Goal: Task Accomplishment & Management: Manage account settings

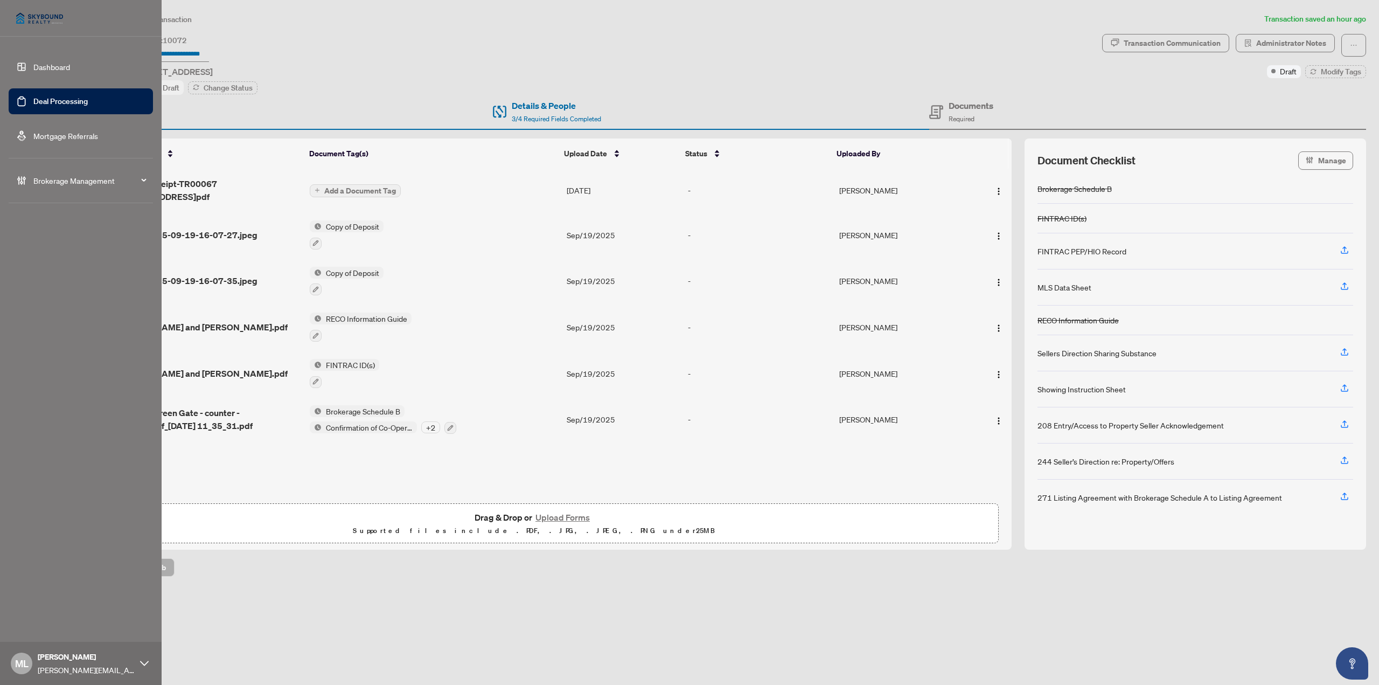
click at [33, 96] on link "Deal Processing" at bounding box center [60, 101] width 54 height 10
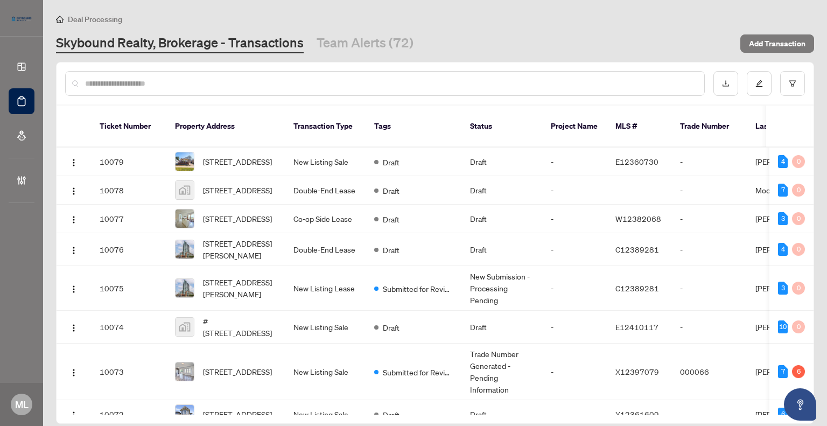
click at [202, 78] on input "text" at bounding box center [390, 84] width 611 height 12
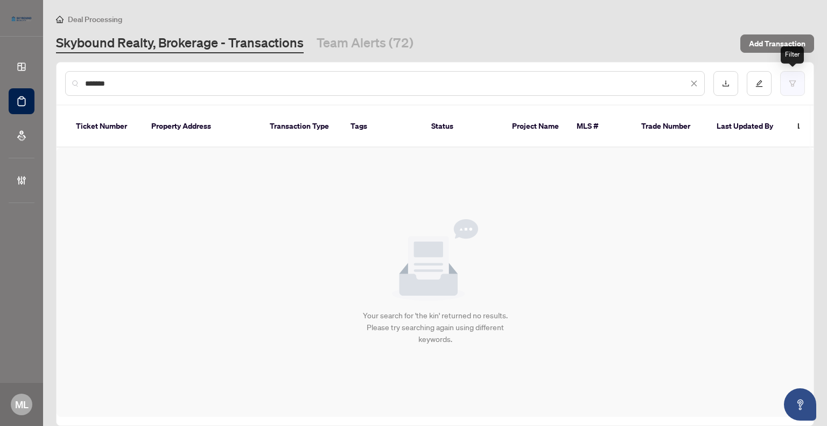
click at [797, 83] on button "button" at bounding box center [792, 83] width 25 height 25
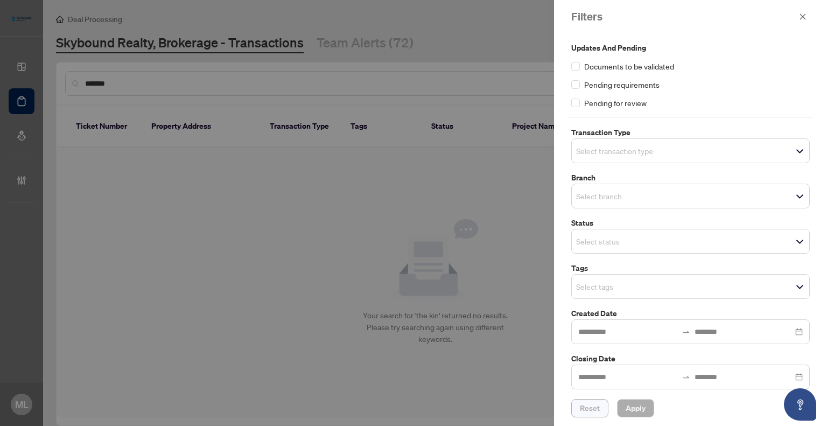
click at [589, 407] on span "Reset" at bounding box center [590, 408] width 20 height 17
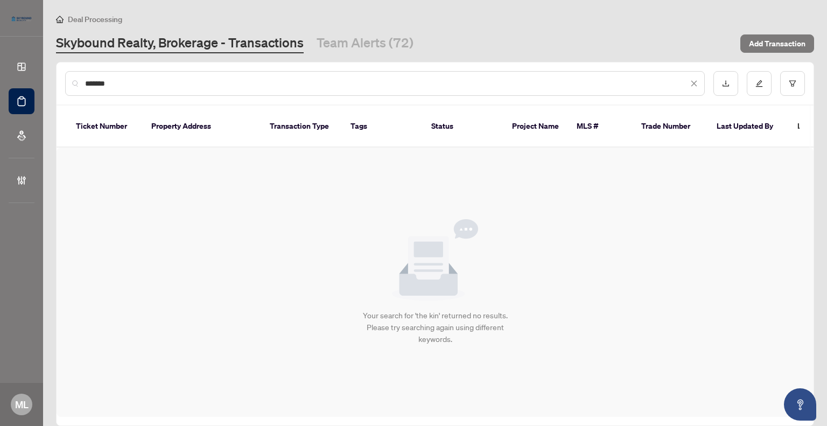
click at [260, 83] on input "*******" at bounding box center [386, 84] width 603 height 12
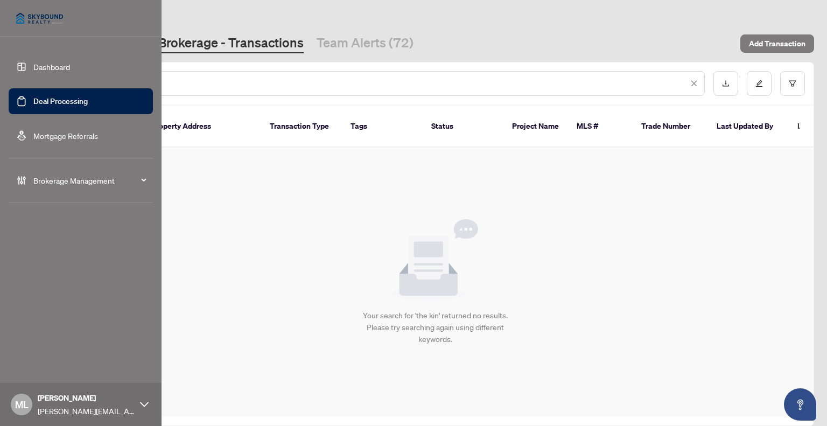
drag, startPoint x: 139, startPoint y: 85, endPoint x: 0, endPoint y: 62, distance: 140.8
click at [17, 63] on div "Dashboard Deal Processing Mortgage Referrals Brokerage Management ML [PERSON_NA…" at bounding box center [413, 213] width 827 height 426
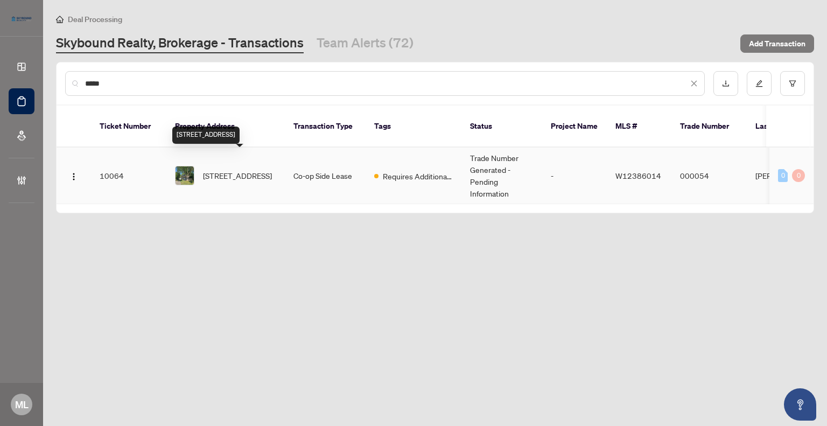
type input "*****"
click at [227, 170] on span "[STREET_ADDRESS]" at bounding box center [237, 176] width 69 height 12
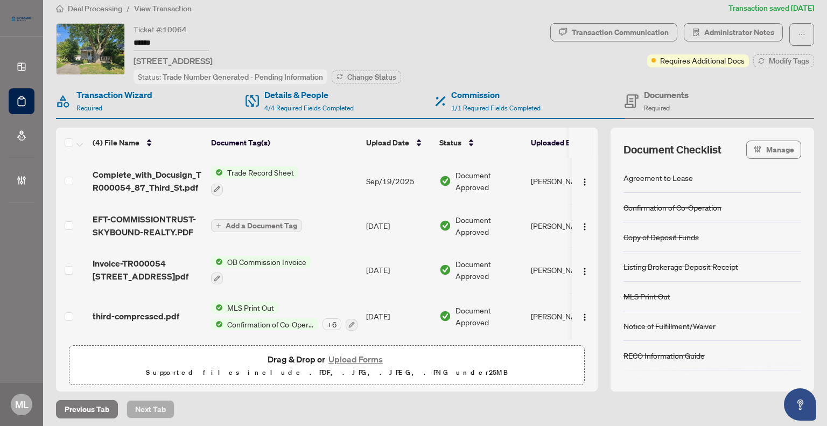
scroll to position [13, 0]
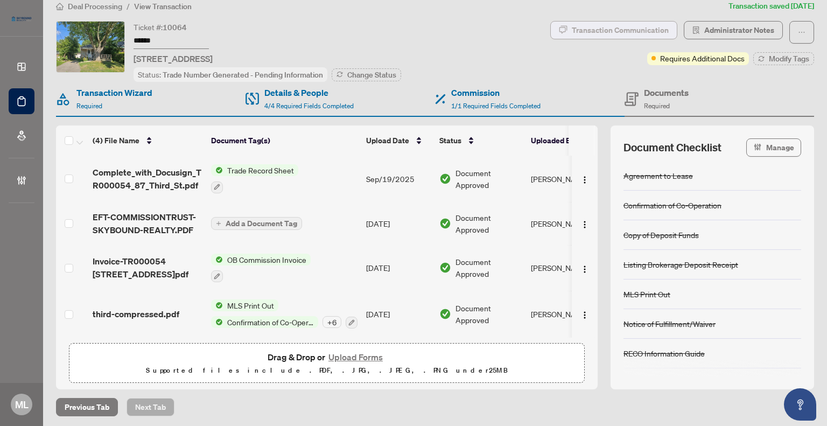
click at [633, 30] on div "Transaction Communication" at bounding box center [620, 30] width 97 height 17
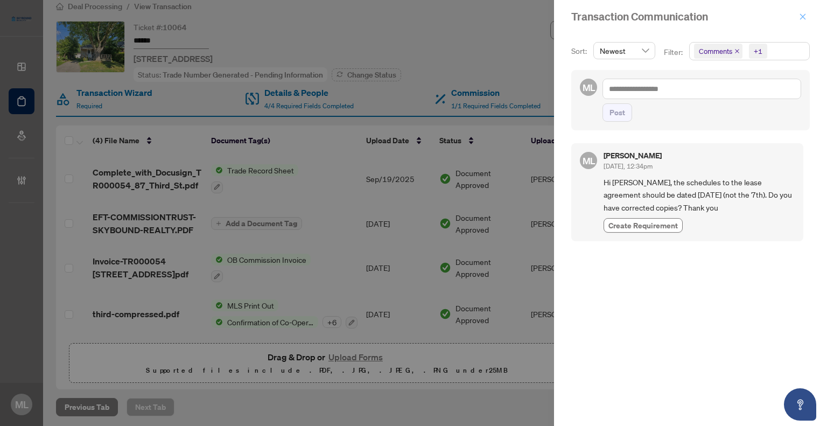
click at [799, 15] on button "button" at bounding box center [803, 16] width 14 height 13
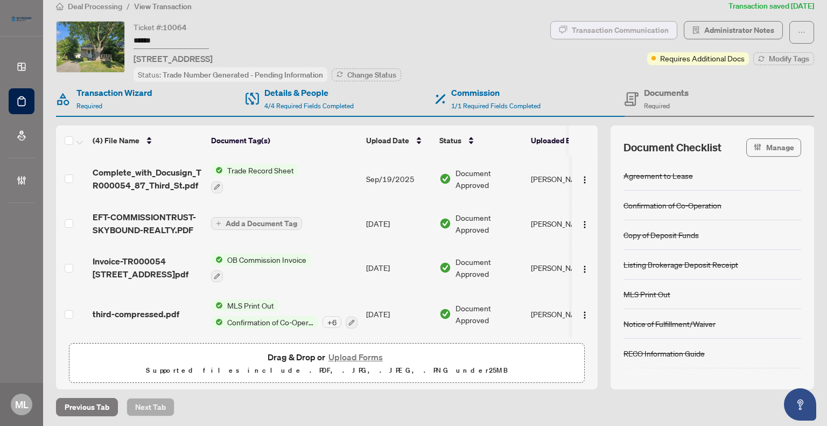
click at [602, 32] on div "Transaction Communication" at bounding box center [620, 30] width 97 height 17
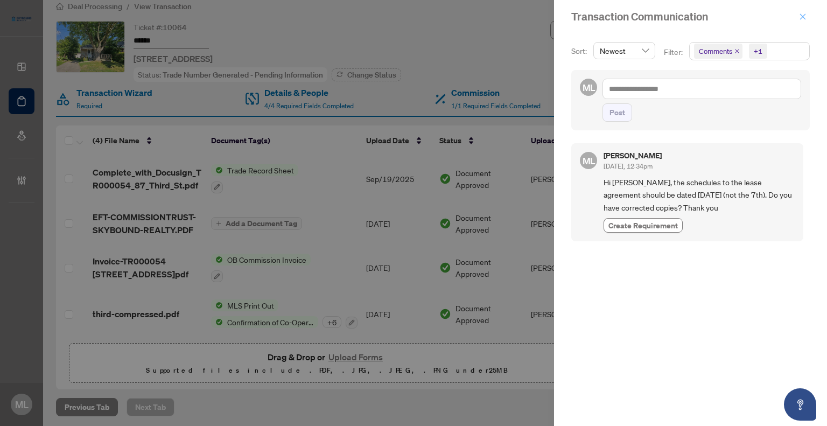
click at [806, 17] on icon "close" at bounding box center [803, 17] width 8 height 8
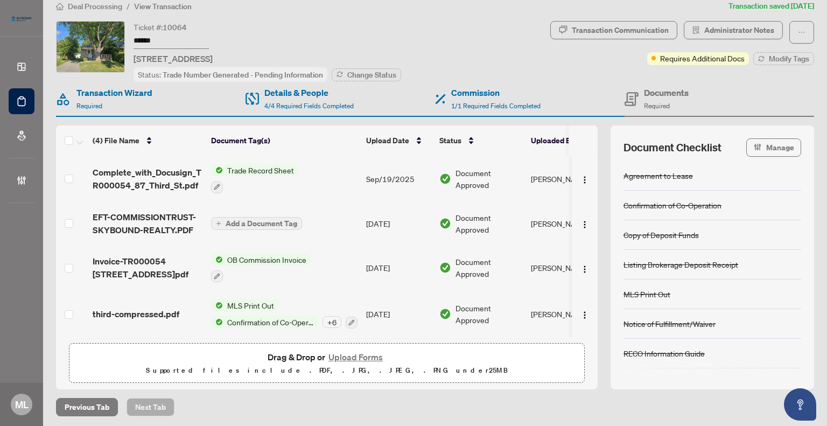
click at [157, 176] on span "Complete_with_Docusign_TR000054_87_Third_St.pdf" at bounding box center [148, 179] width 110 height 26
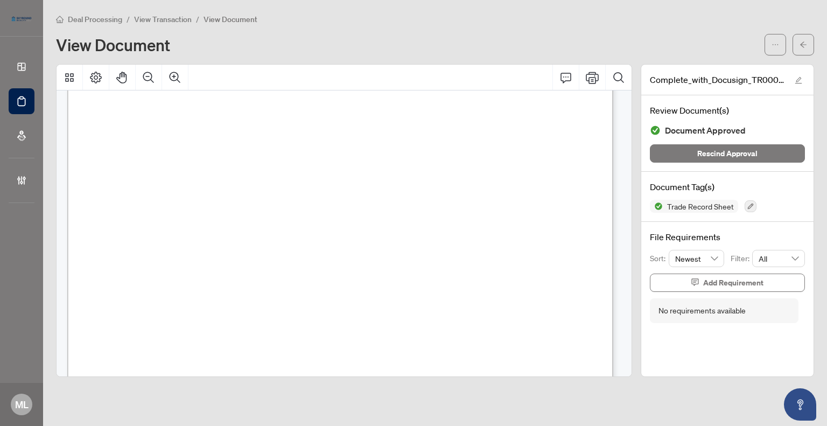
scroll to position [215, 0]
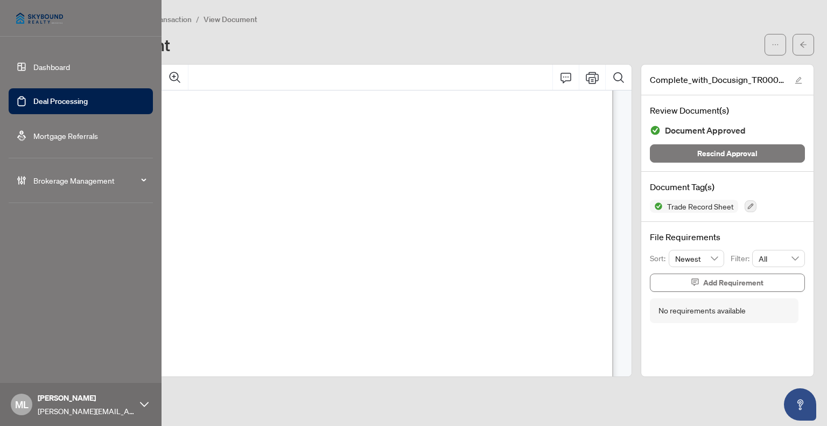
drag, startPoint x: 45, startPoint y: 98, endPoint x: 114, endPoint y: 80, distance: 71.2
click at [46, 98] on link "Deal Processing" at bounding box center [60, 101] width 54 height 10
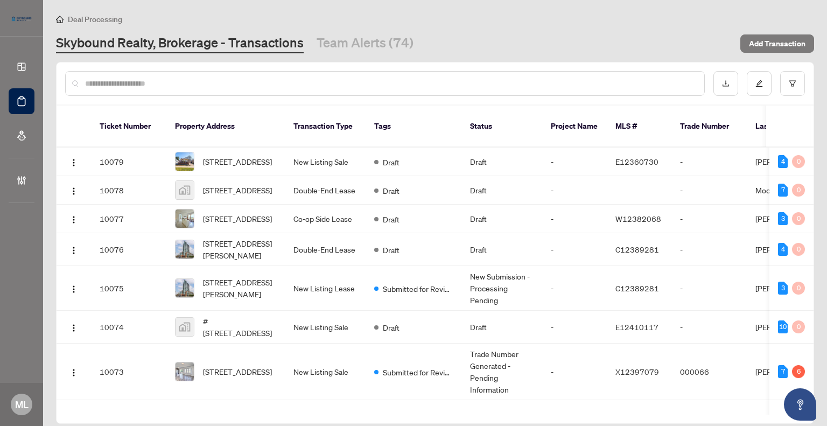
click at [112, 83] on input "text" at bounding box center [390, 84] width 611 height 12
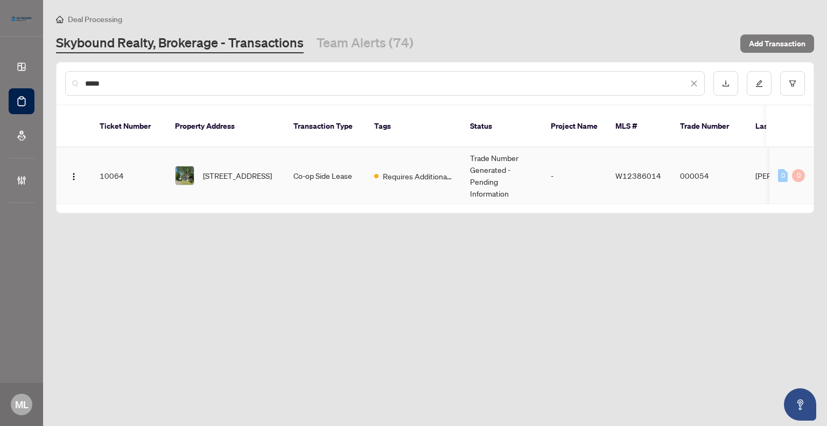
type input "*****"
click at [237, 148] on td "[STREET_ADDRESS]" at bounding box center [225, 176] width 118 height 57
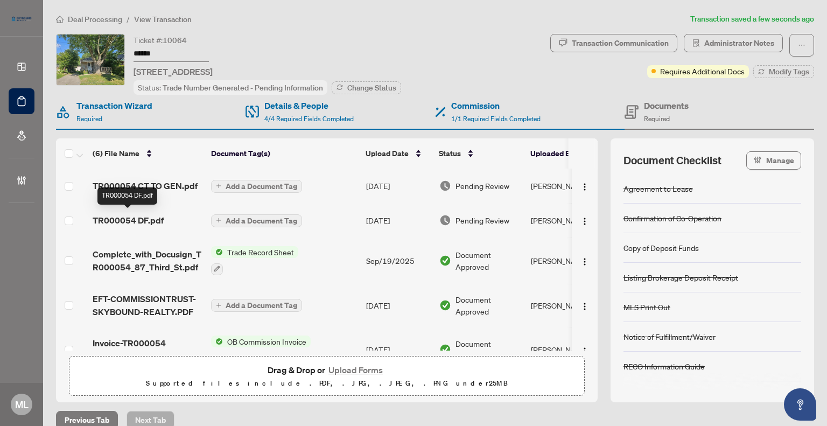
click at [139, 217] on span "TR000054 DF.pdf" at bounding box center [128, 220] width 71 height 13
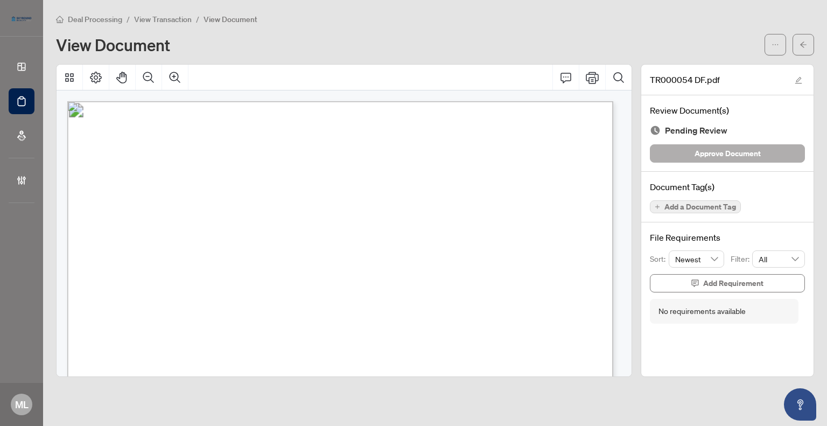
click at [731, 154] on span "Approve Document" at bounding box center [728, 153] width 66 height 17
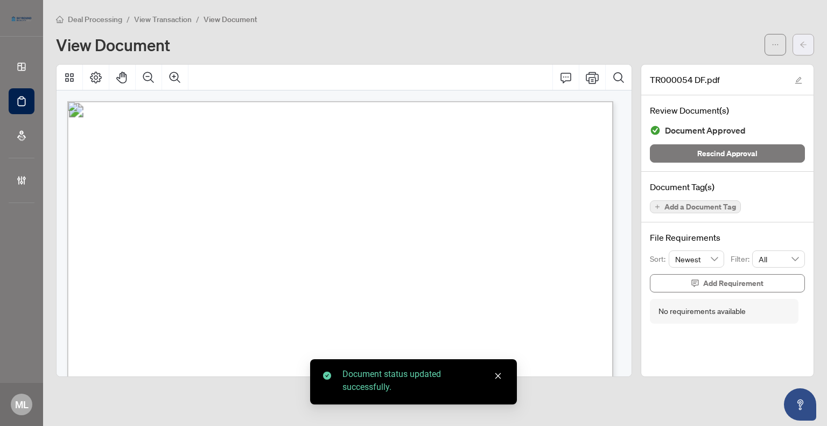
click at [803, 42] on icon "arrow-left" at bounding box center [803, 44] width 6 height 6
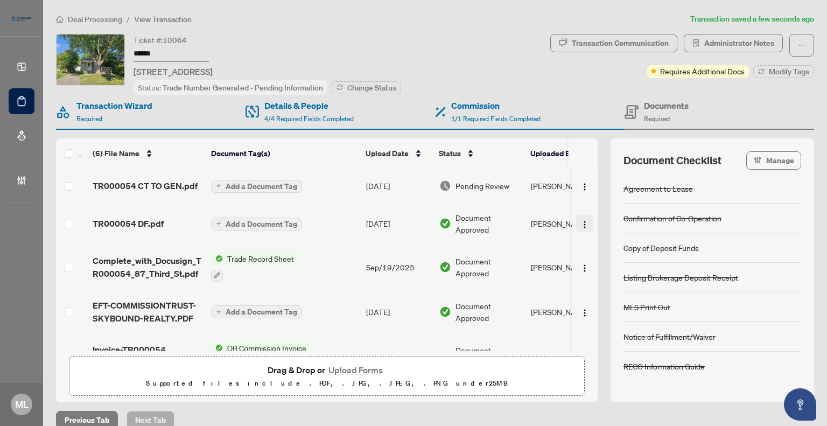
click at [581, 220] on img "button" at bounding box center [585, 224] width 9 height 9
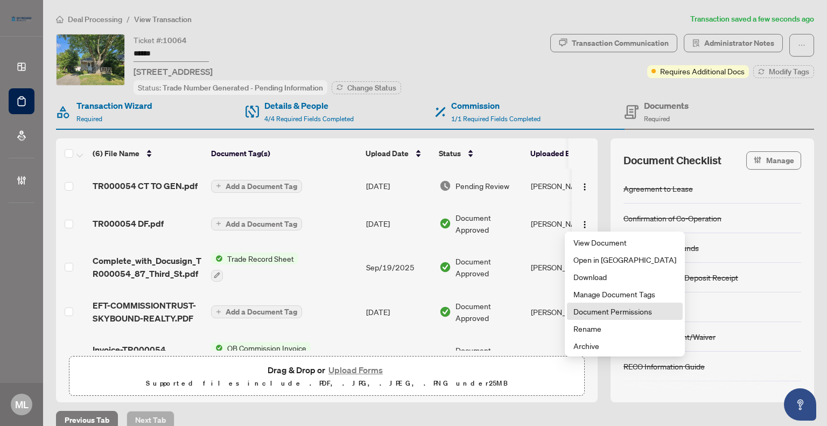
click at [610, 311] on span "Document Permissions" at bounding box center [625, 311] width 103 height 12
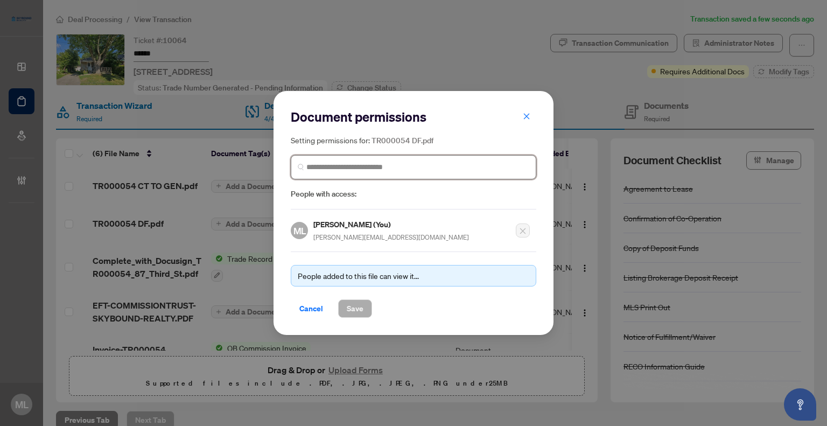
click at [385, 164] on input "search" at bounding box center [417, 167] width 223 height 11
drag, startPoint x: 355, startPoint y: 167, endPoint x: 315, endPoint y: 169, distance: 40.4
click at [315, 169] on input "******" at bounding box center [417, 167] width 223 height 11
type input "***"
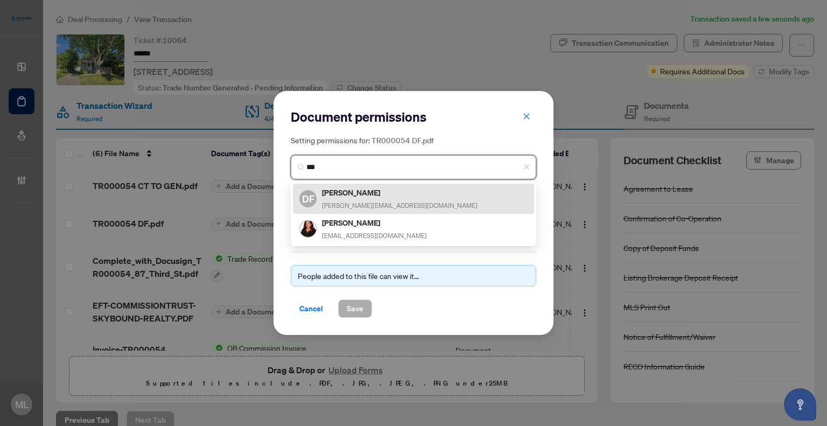
click at [351, 197] on h5 "[PERSON_NAME]" at bounding box center [400, 192] width 156 height 12
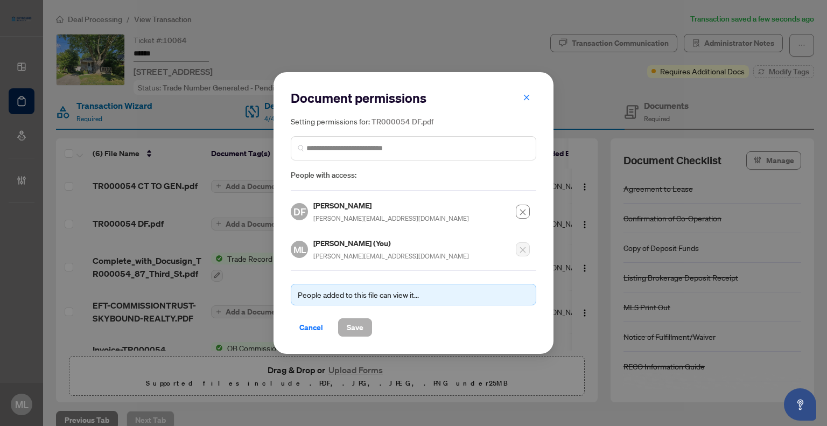
click at [357, 324] on span "Save" at bounding box center [355, 327] width 17 height 17
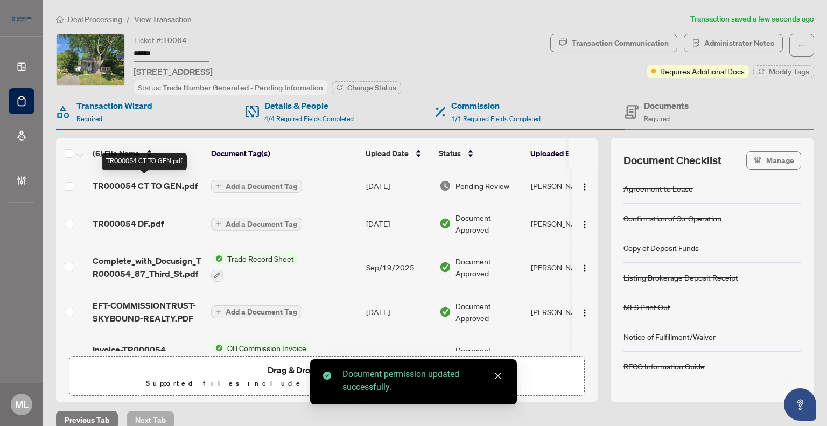
click at [178, 184] on span "TR000054 CT TO GEN.pdf" at bounding box center [145, 185] width 105 height 13
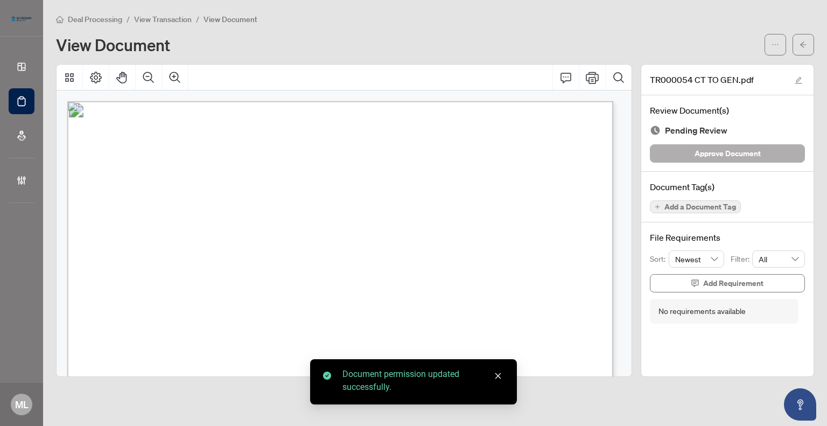
click at [722, 155] on span "Approve Document" at bounding box center [728, 153] width 66 height 17
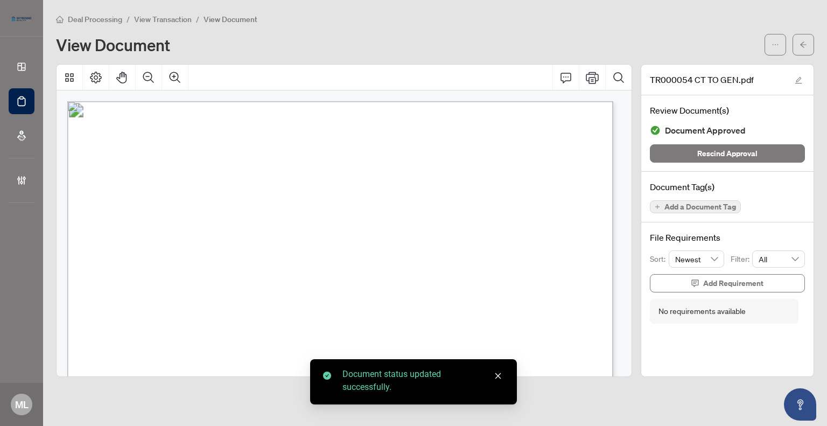
scroll to position [162, 0]
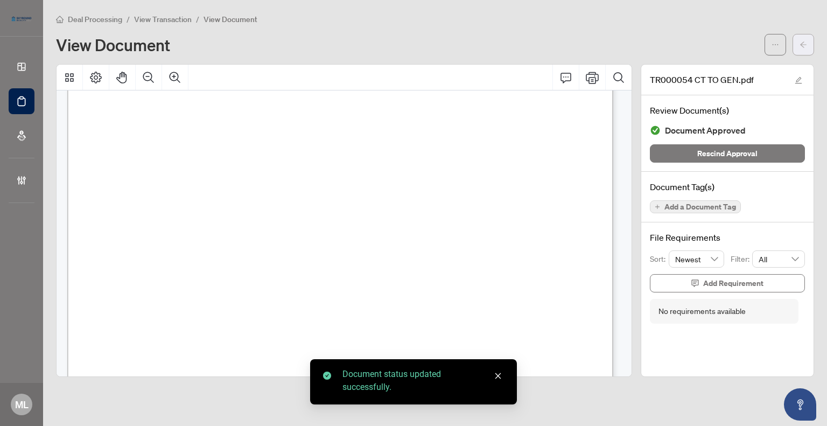
click at [801, 48] on span "button" at bounding box center [804, 44] width 8 height 17
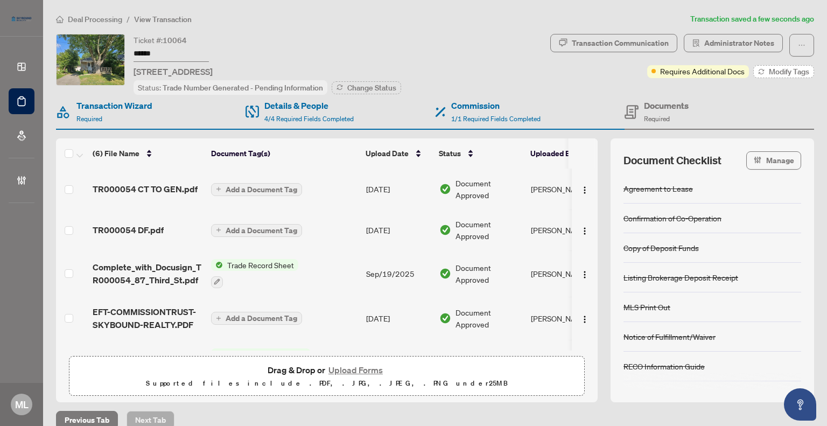
click at [769, 73] on span "Modify Tags" at bounding box center [789, 72] width 40 height 8
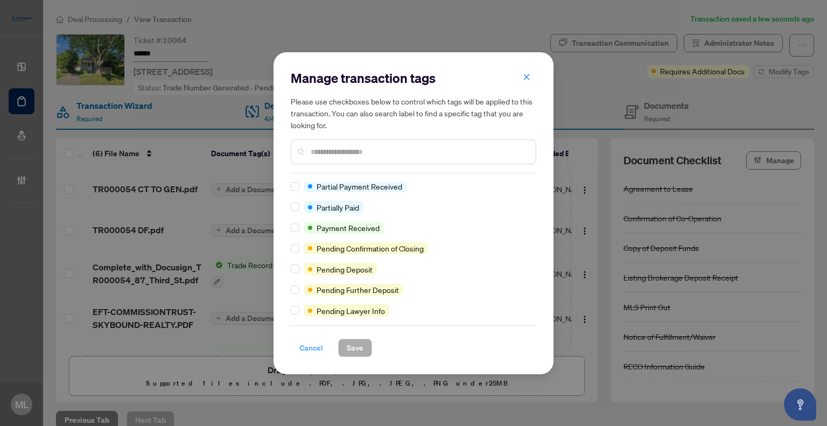
scroll to position [539, 0]
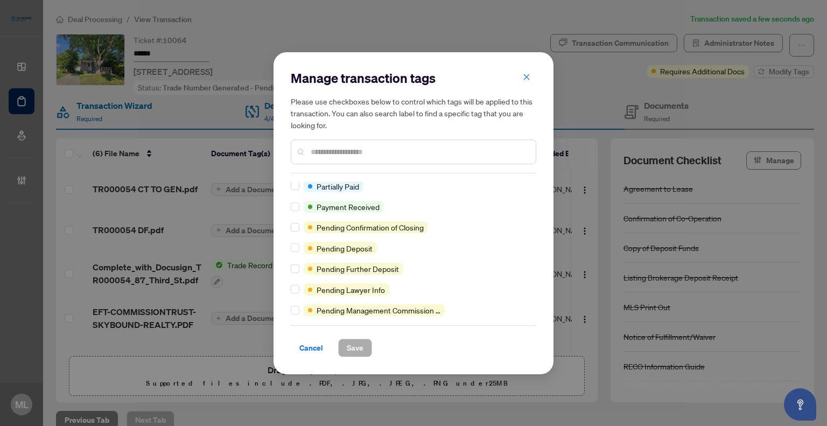
click at [313, 348] on span "Cancel" at bounding box center [311, 347] width 24 height 17
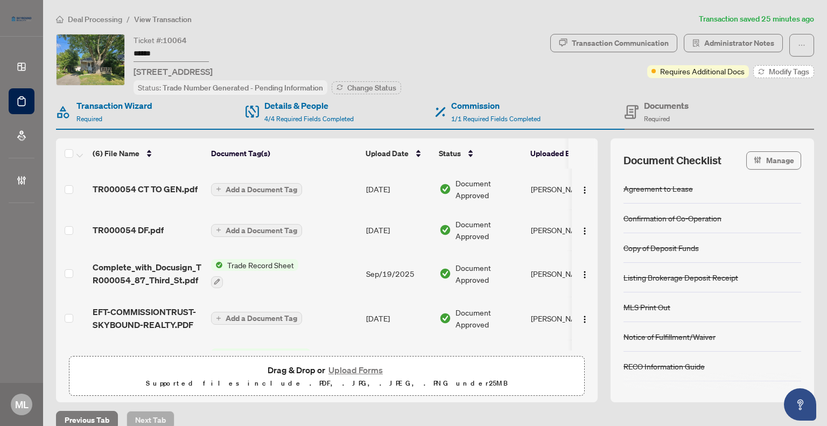
click at [758, 72] on icon "button" at bounding box center [761, 71] width 6 height 6
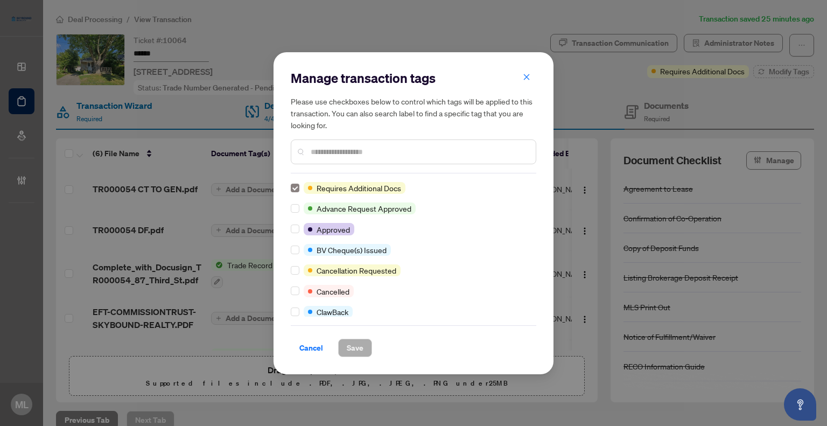
scroll to position [0, 0]
click at [364, 343] on button "Save" at bounding box center [355, 348] width 34 height 18
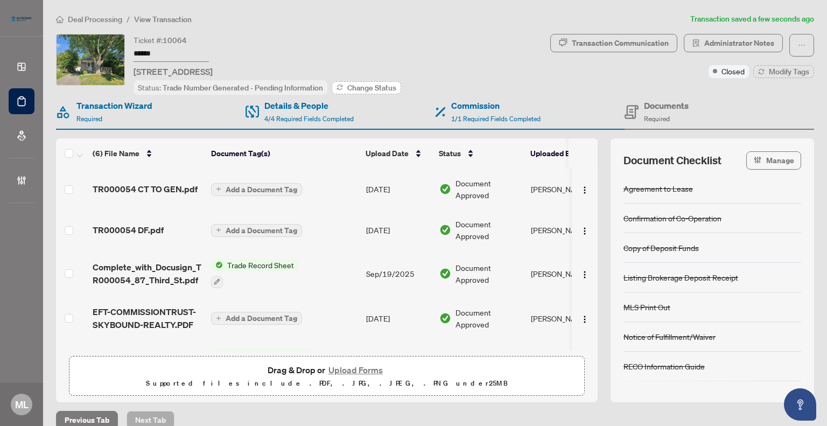
click at [374, 86] on span "Change Status" at bounding box center [371, 88] width 49 height 8
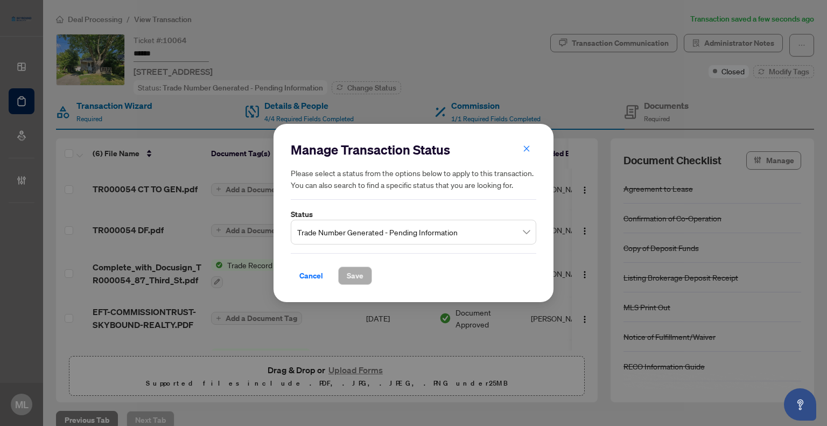
click at [396, 231] on span "Trade Number Generated - Pending Information" at bounding box center [413, 232] width 233 height 20
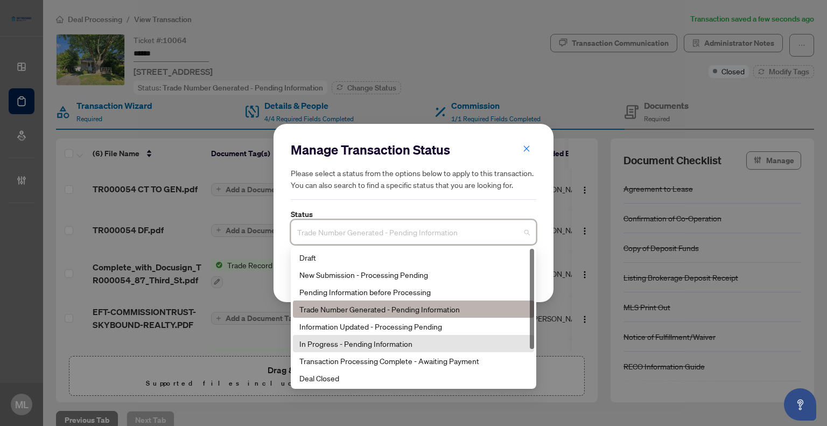
scroll to position [52, 0]
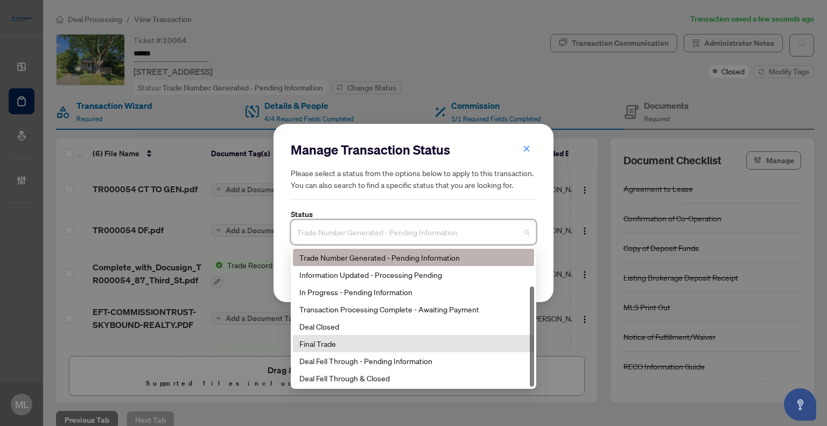
click at [368, 344] on div "Final Trade" at bounding box center [413, 344] width 228 height 12
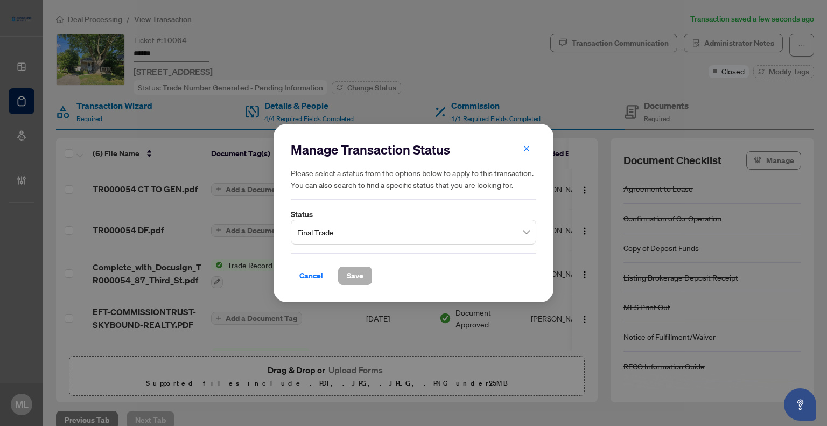
click at [353, 274] on span "Save" at bounding box center [355, 275] width 17 height 17
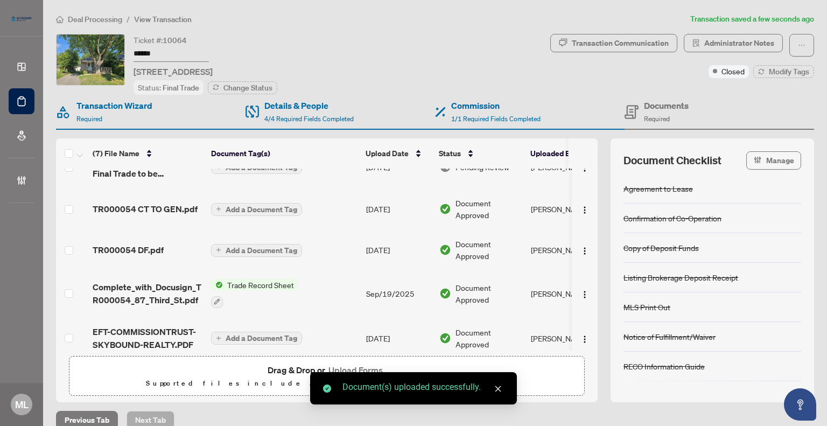
scroll to position [0, 0]
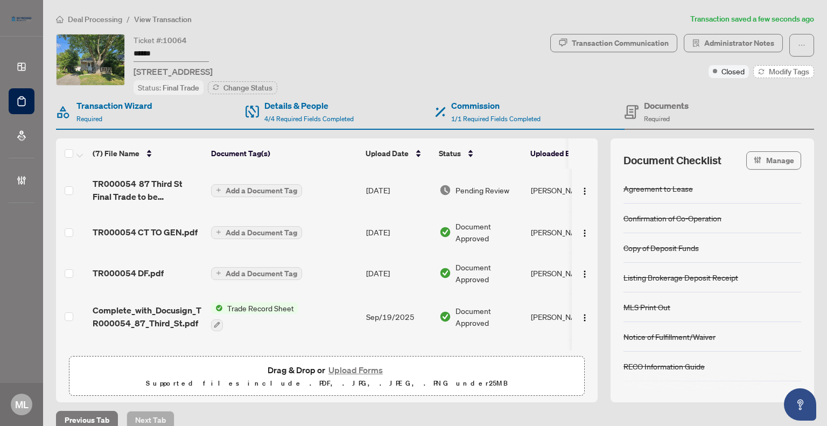
click at [774, 68] on span "Modify Tags" at bounding box center [789, 72] width 40 height 8
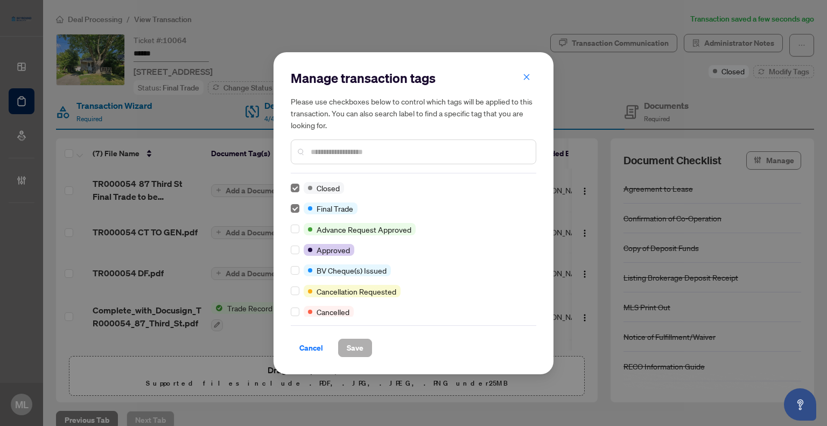
click at [360, 345] on span "Save" at bounding box center [355, 347] width 17 height 17
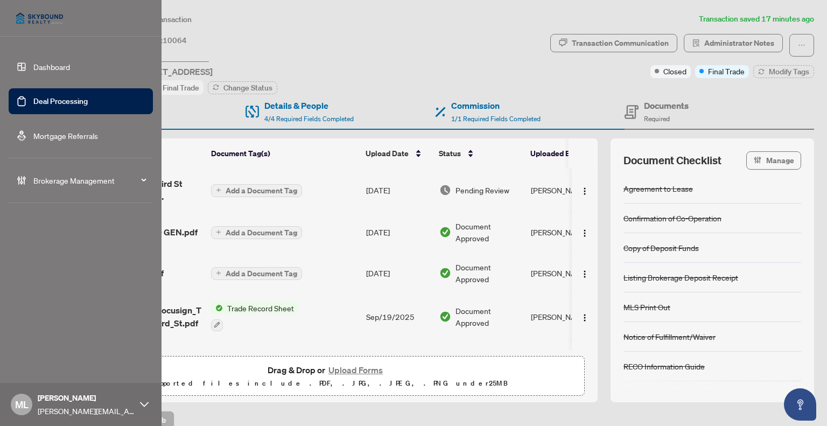
click at [36, 96] on link "Deal Processing" at bounding box center [60, 101] width 54 height 10
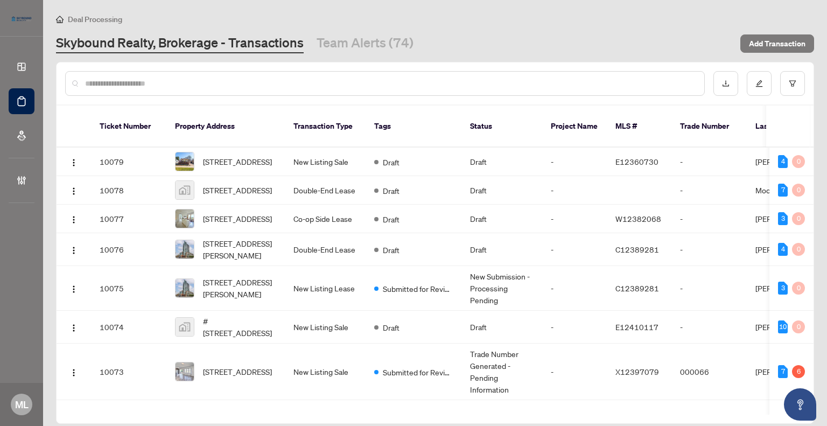
click at [220, 83] on input "text" at bounding box center [390, 84] width 611 height 12
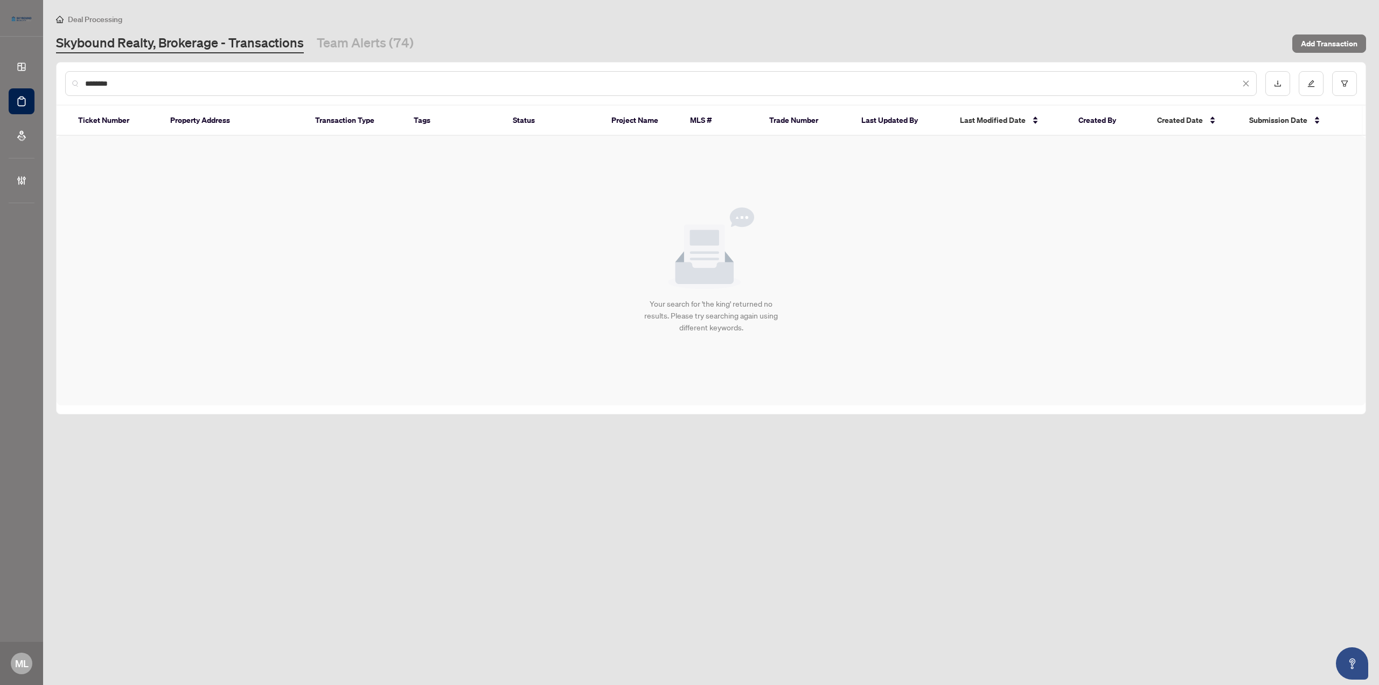
drag, startPoint x: 107, startPoint y: 76, endPoint x: 20, endPoint y: 60, distance: 88.8
click at [21, 60] on div "Dashboard Deal Processing Mortgage Referrals Brokerage Management ML [PERSON_NA…" at bounding box center [689, 342] width 1379 height 685
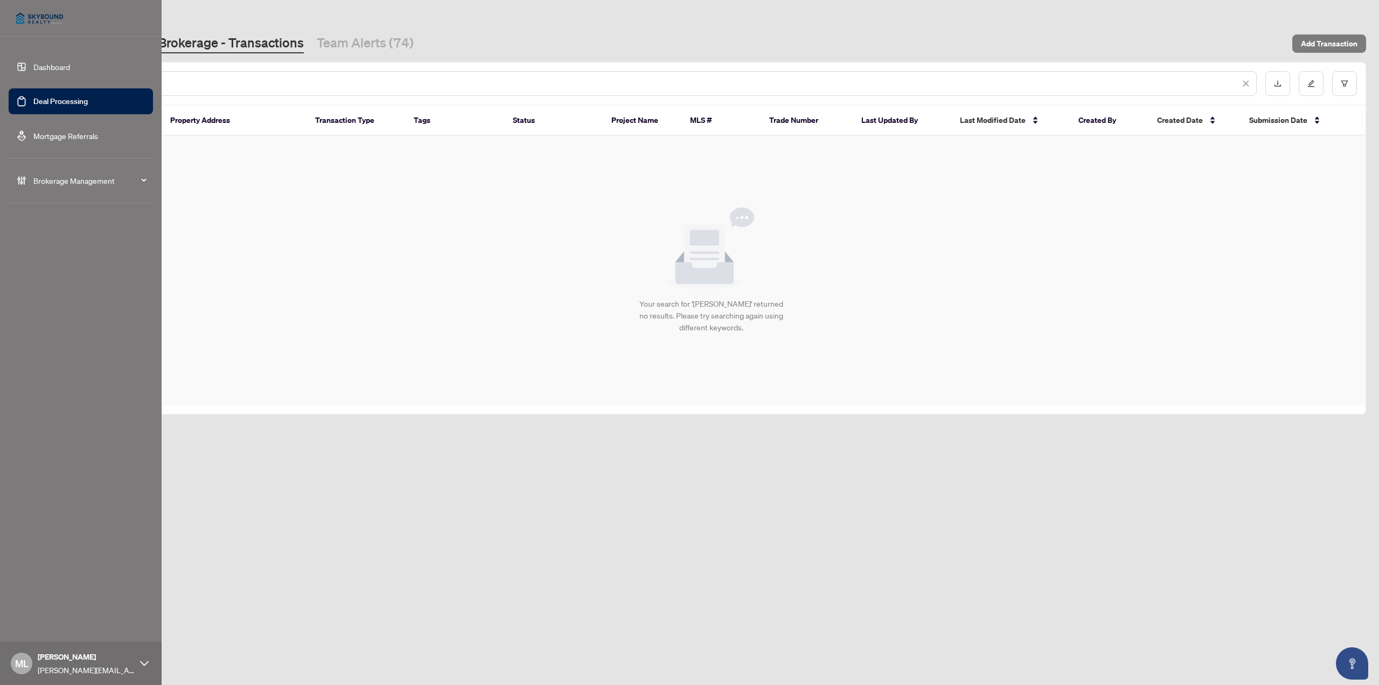
drag, startPoint x: 141, startPoint y: 79, endPoint x: 3, endPoint y: 55, distance: 140.5
click at [9, 57] on div "Dashboard Deal Processing Mortgage Referrals Brokerage Management ML [PERSON_NA…" at bounding box center [689, 342] width 1379 height 685
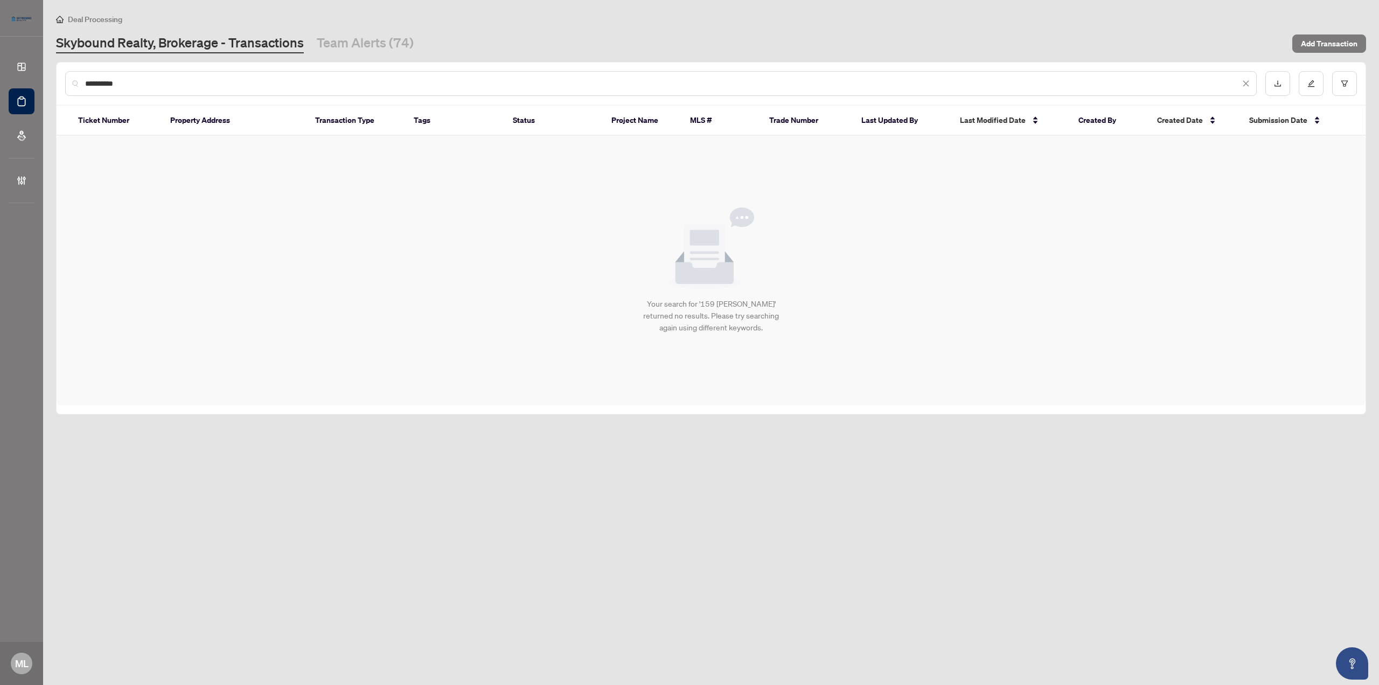
click at [127, 81] on input "**********" at bounding box center [662, 84] width 1155 height 12
drag, startPoint x: 159, startPoint y: 82, endPoint x: 24, endPoint y: 72, distance: 136.1
click at [26, 73] on div "**********" at bounding box center [689, 342] width 1379 height 685
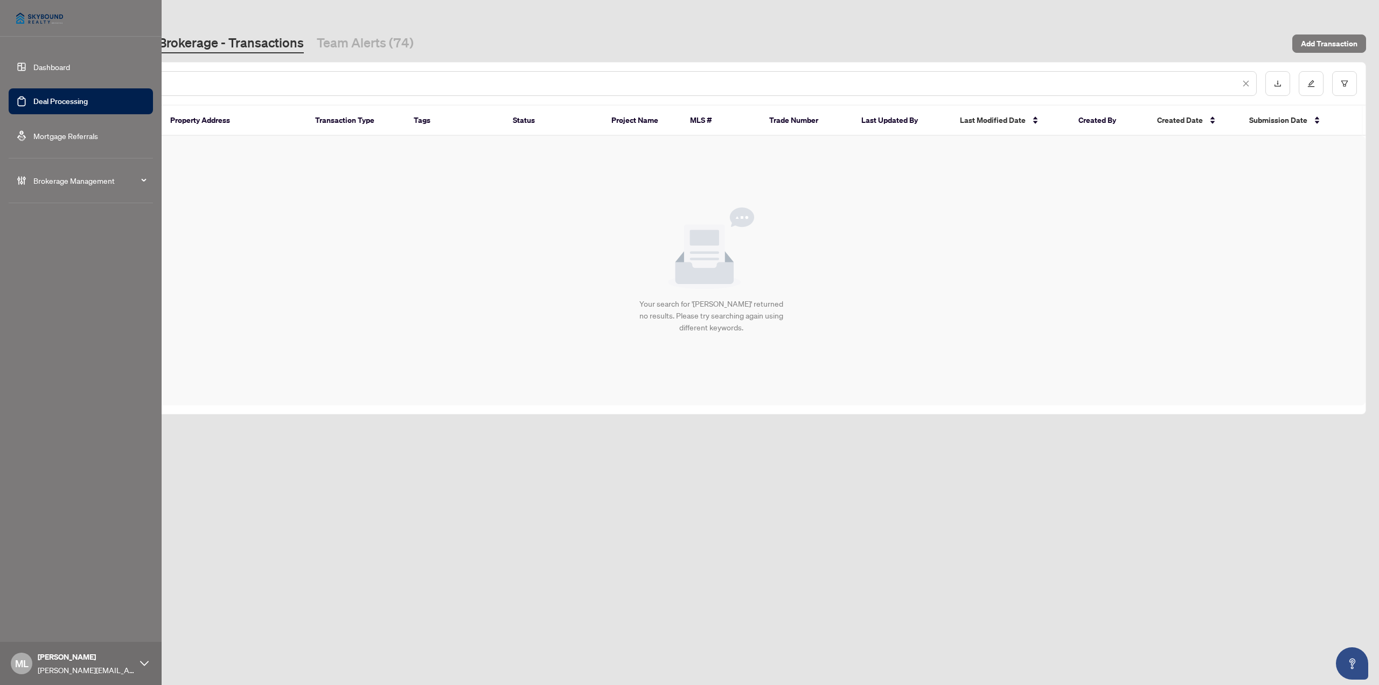
type input "****"
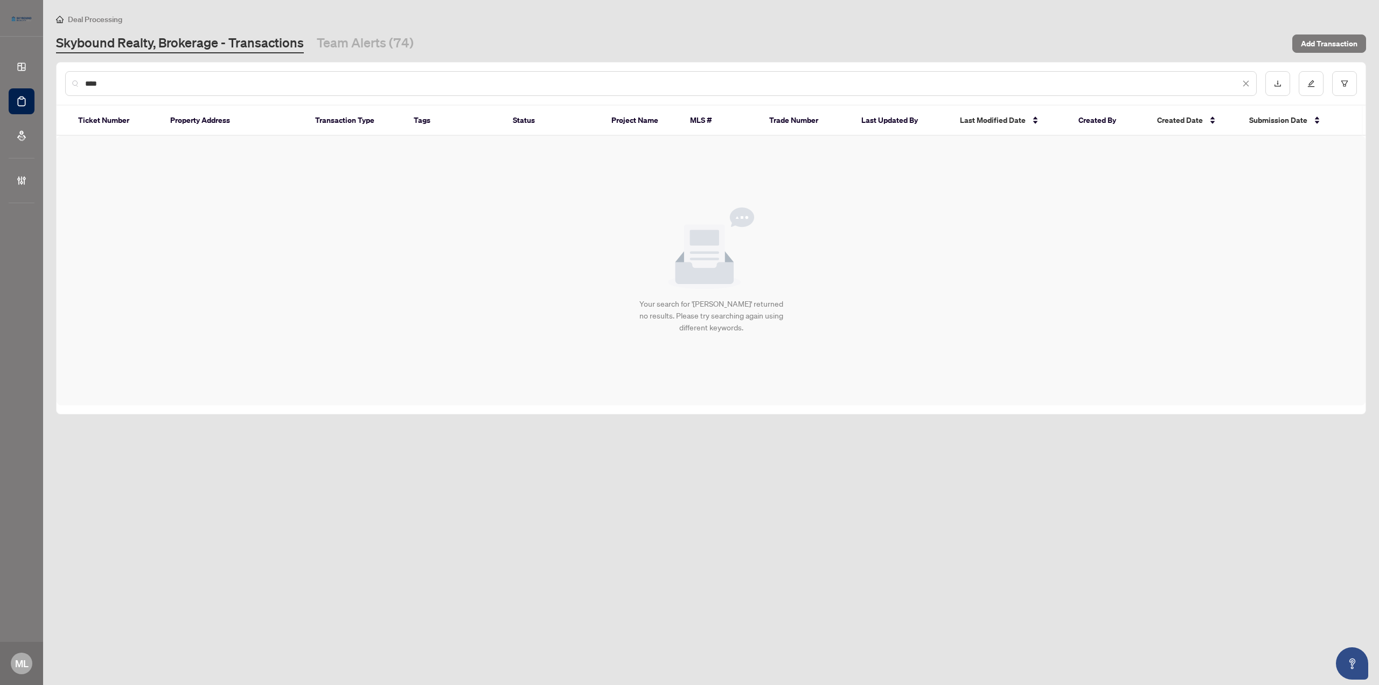
click at [322, 306] on div "Your search for '[PERSON_NAME]' returned no results. Please try searching again…" at bounding box center [711, 270] width 1309 height 269
